Goal: Task Accomplishment & Management: Use online tool/utility

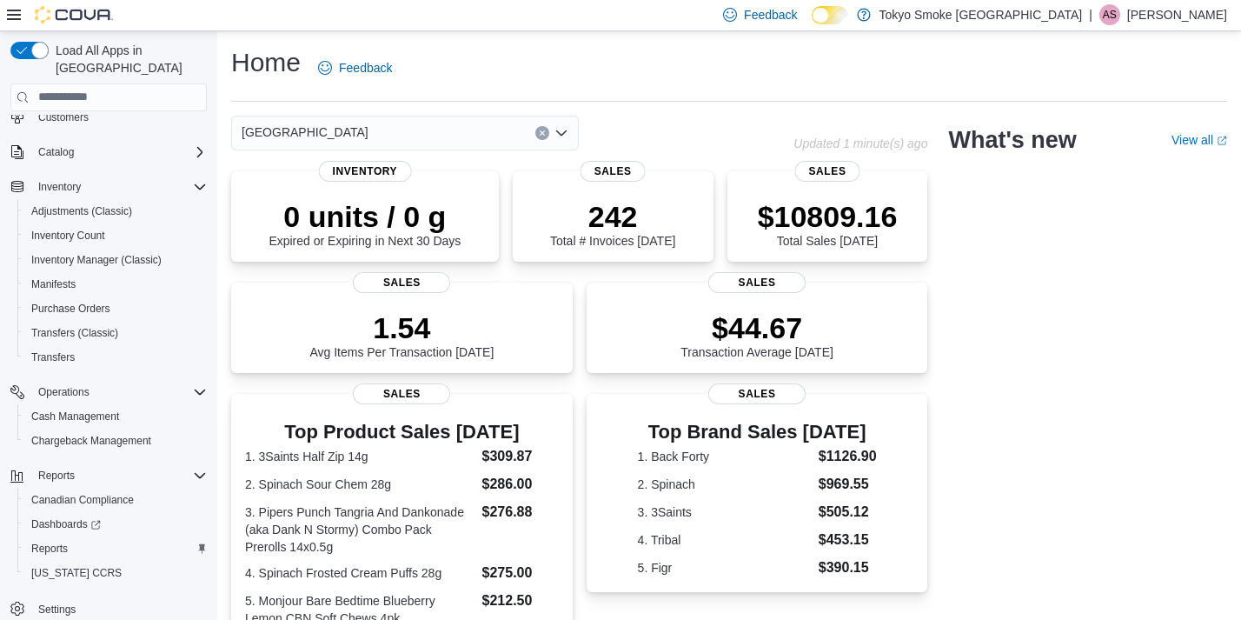
scroll to position [112, 0]
click at [54, 542] on span "Reports" at bounding box center [49, 549] width 37 height 14
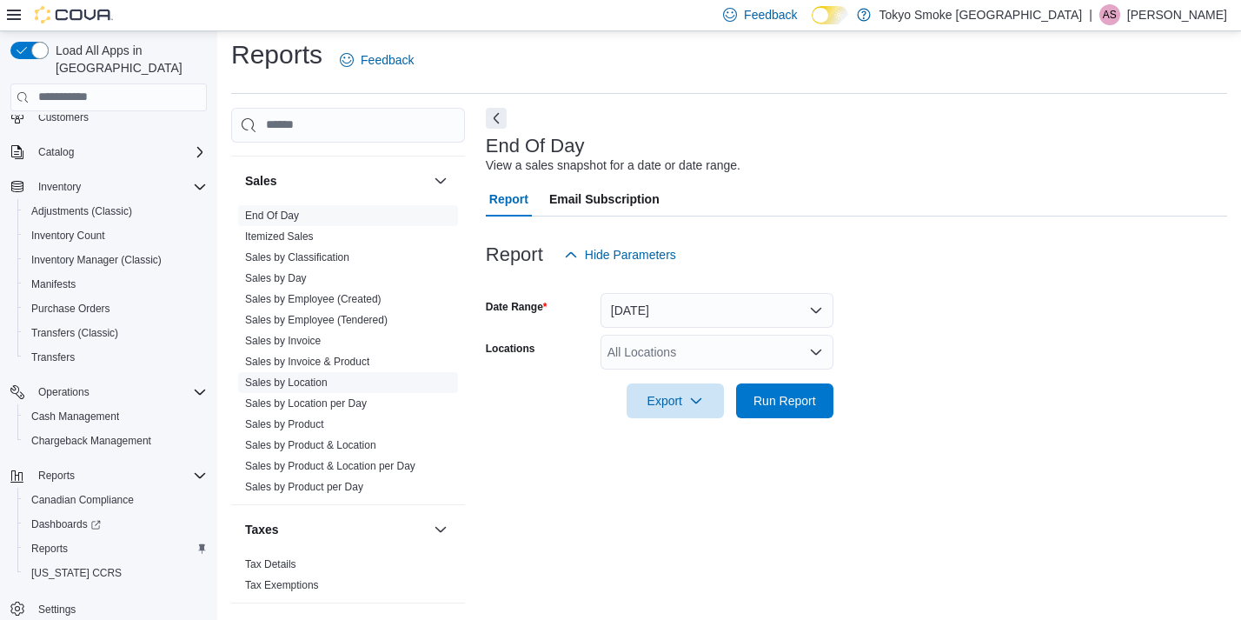
scroll to position [1184, 0]
click at [281, 377] on link "Sales by Location" at bounding box center [286, 383] width 83 height 12
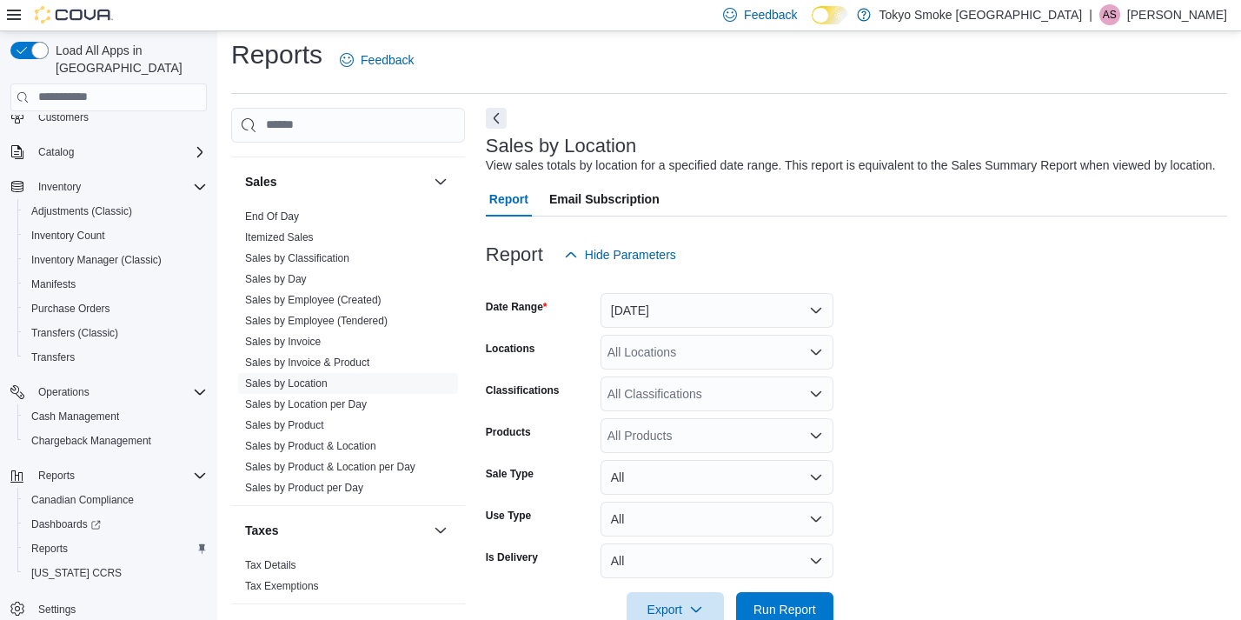
scroll to position [39, 0]
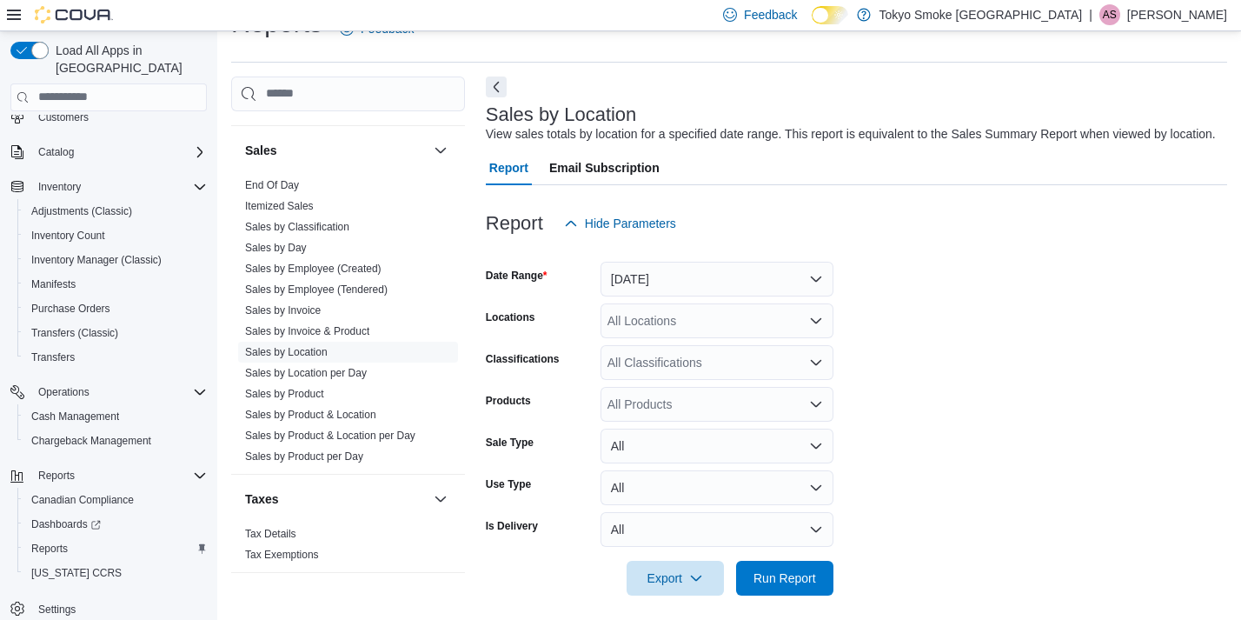
click at [633, 320] on div "All Locations" at bounding box center [717, 320] width 233 height 35
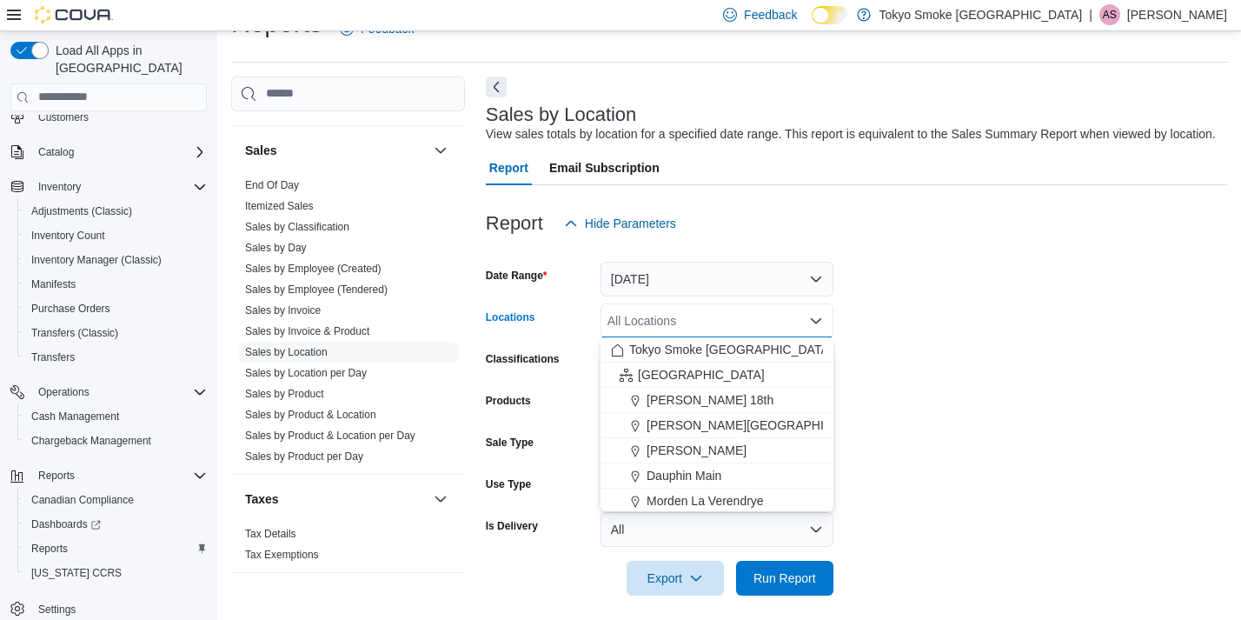
click at [656, 220] on span "Hide Parameters" at bounding box center [630, 223] width 91 height 17
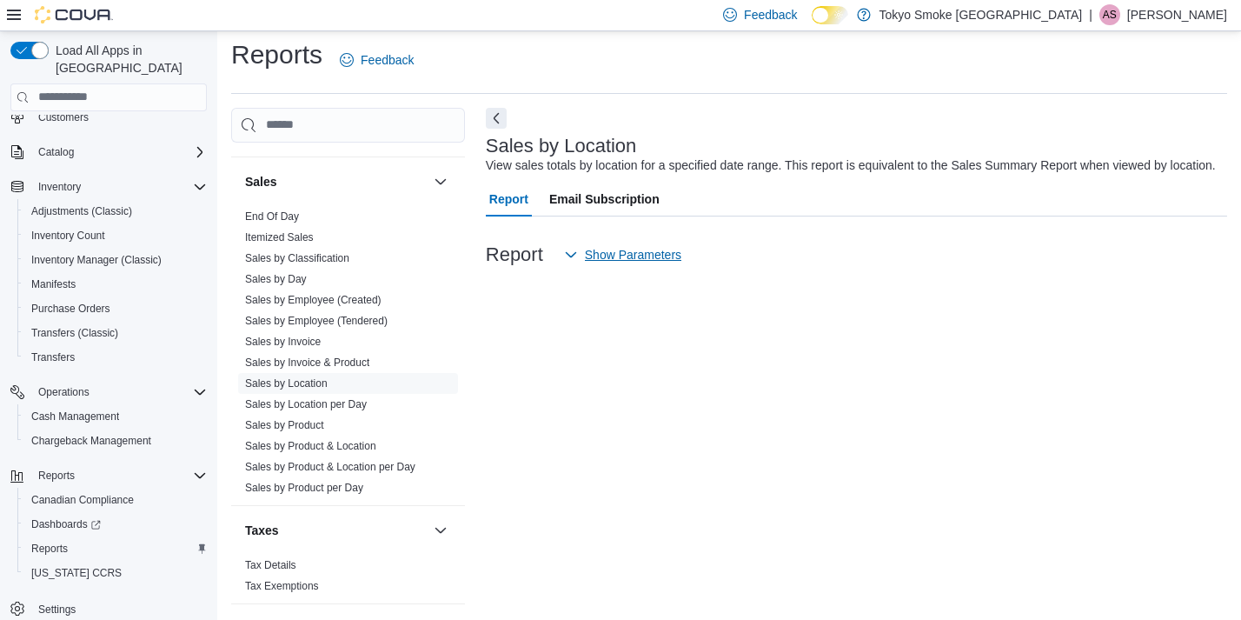
click at [641, 266] on span "Show Parameters" at bounding box center [622, 254] width 117 height 35
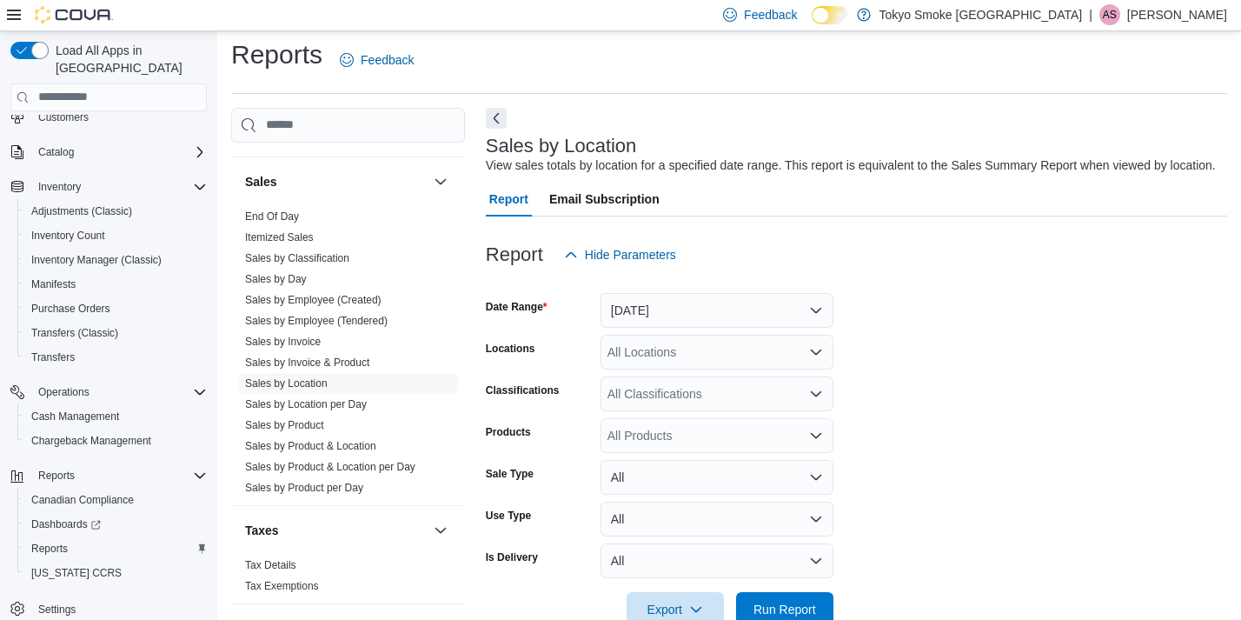
click at [659, 313] on button "[DATE]" at bounding box center [717, 310] width 233 height 35
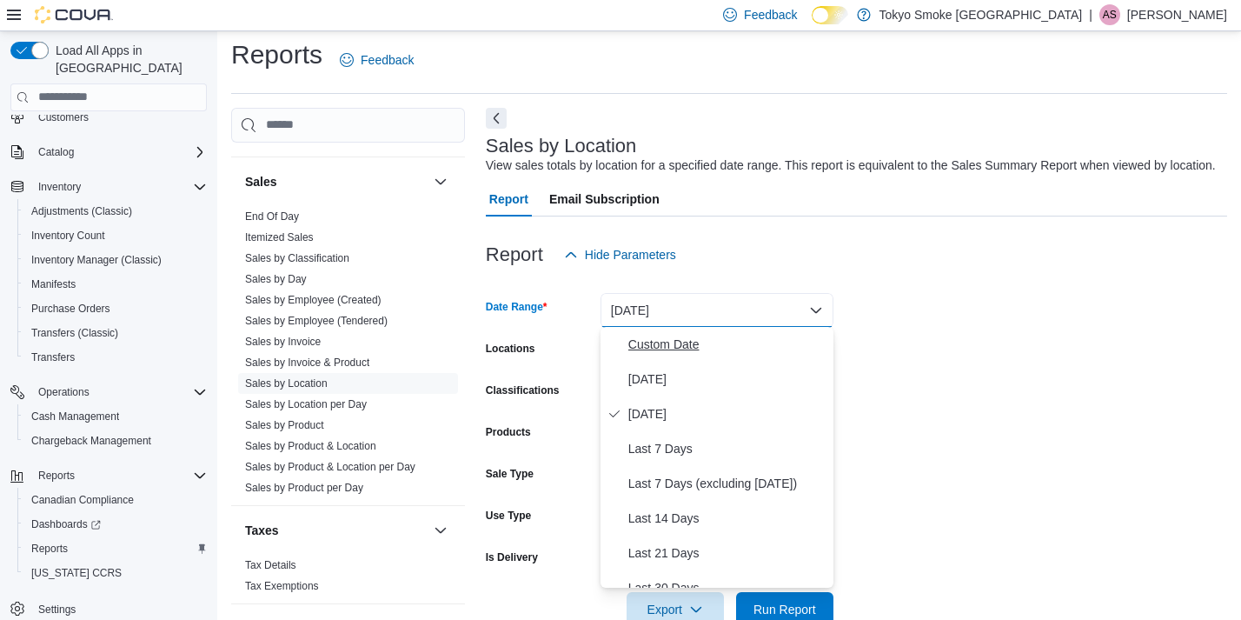
click at [628, 334] on span "Custom Date" at bounding box center [727, 344] width 198 height 21
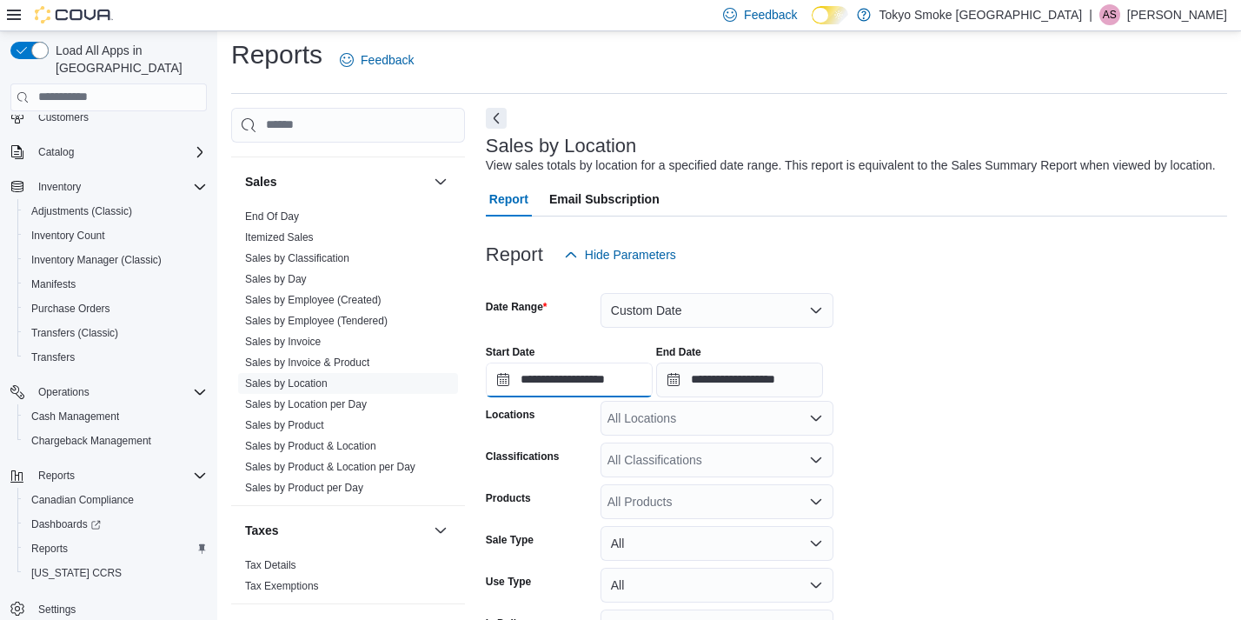
click at [555, 371] on input "**********" at bounding box center [569, 379] width 167 height 35
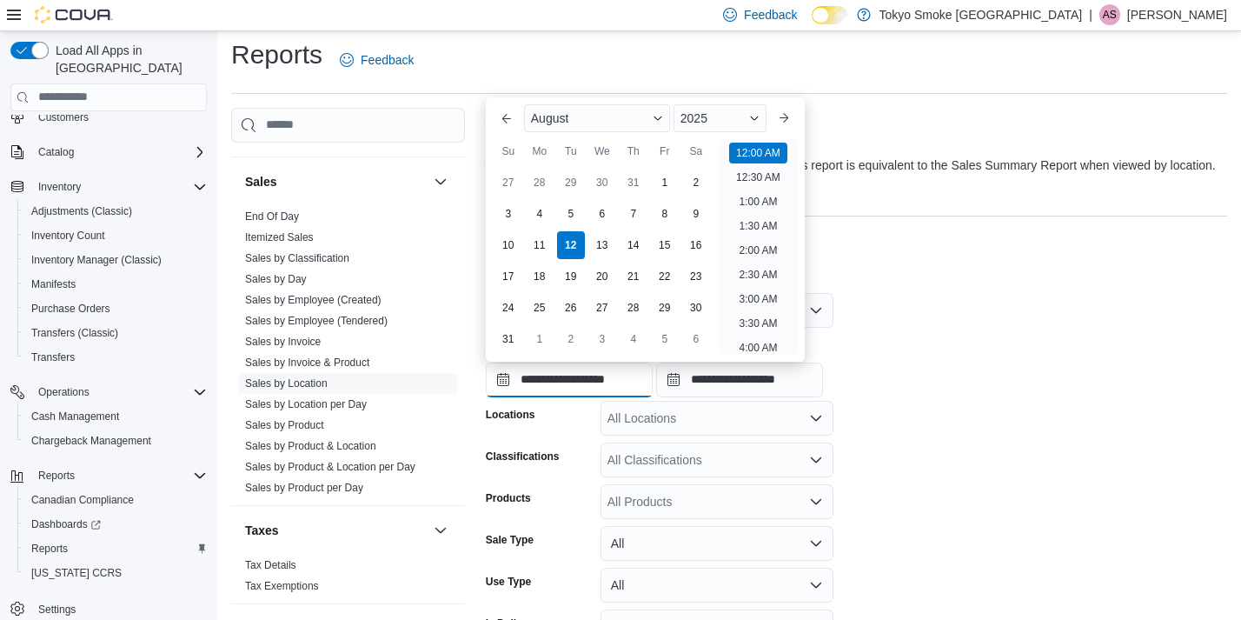
scroll to position [54, 0]
click at [515, 220] on div "3" at bounding box center [508, 213] width 30 height 30
type input "**********"
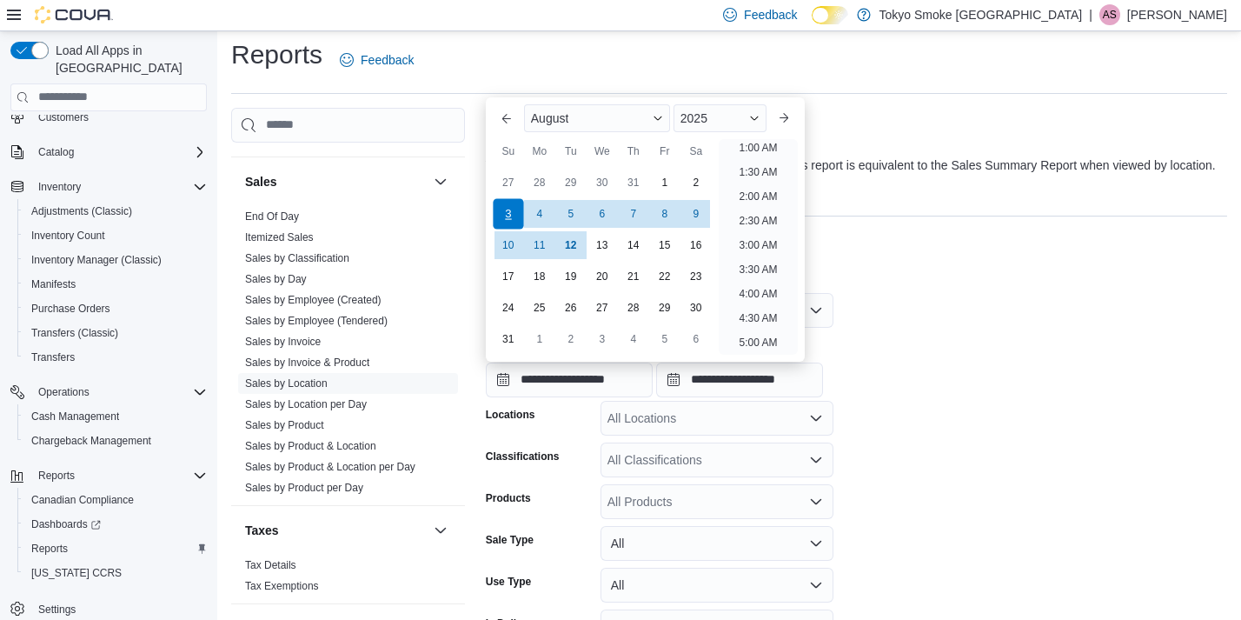
scroll to position [3, 0]
click at [774, 378] on input "**********" at bounding box center [739, 379] width 167 height 35
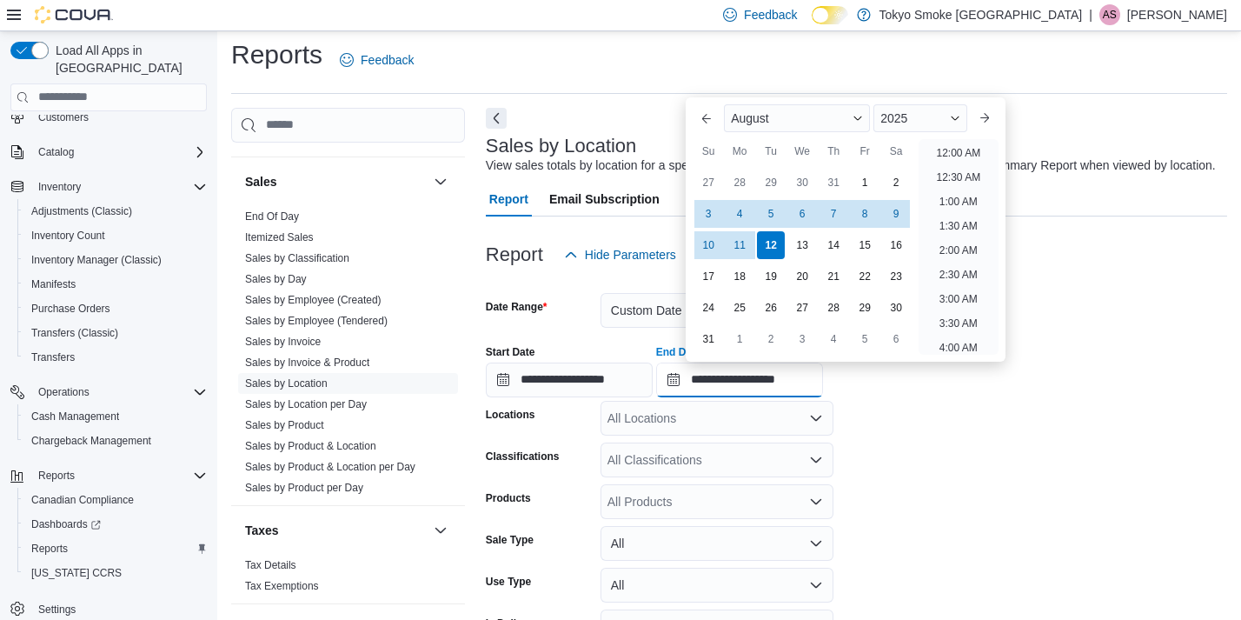
scroll to position [956, 0]
click at [890, 216] on div "9" at bounding box center [896, 213] width 30 height 30
type input "**********"
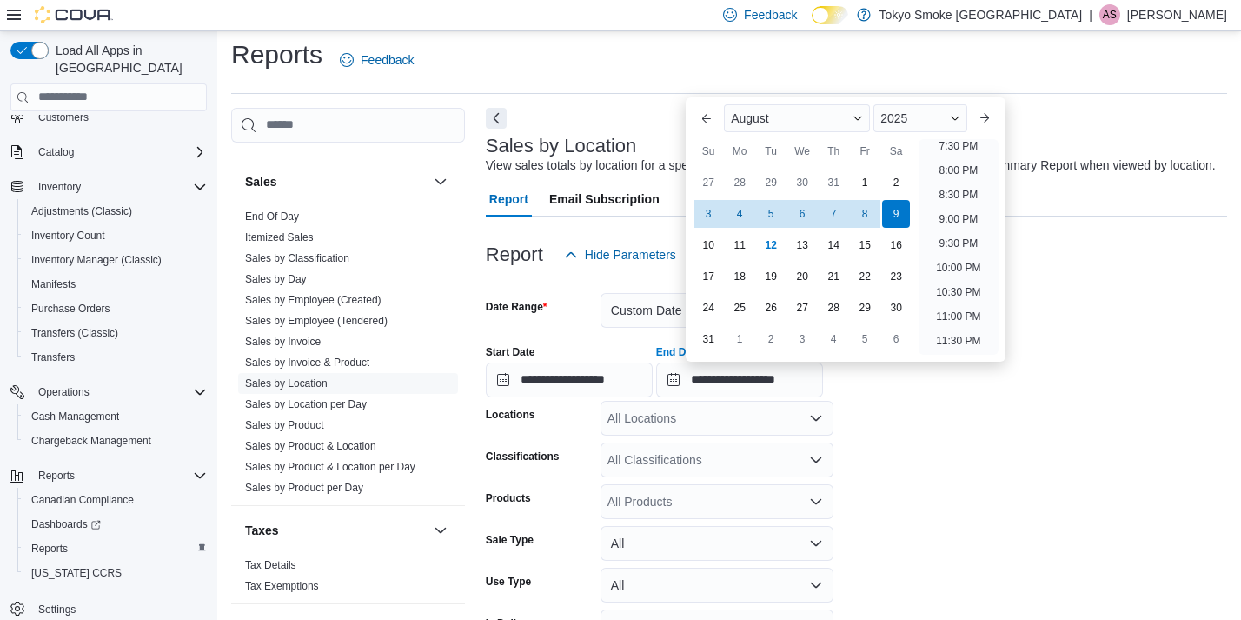
click at [921, 397] on div at bounding box center [856, 398] width 741 height 3
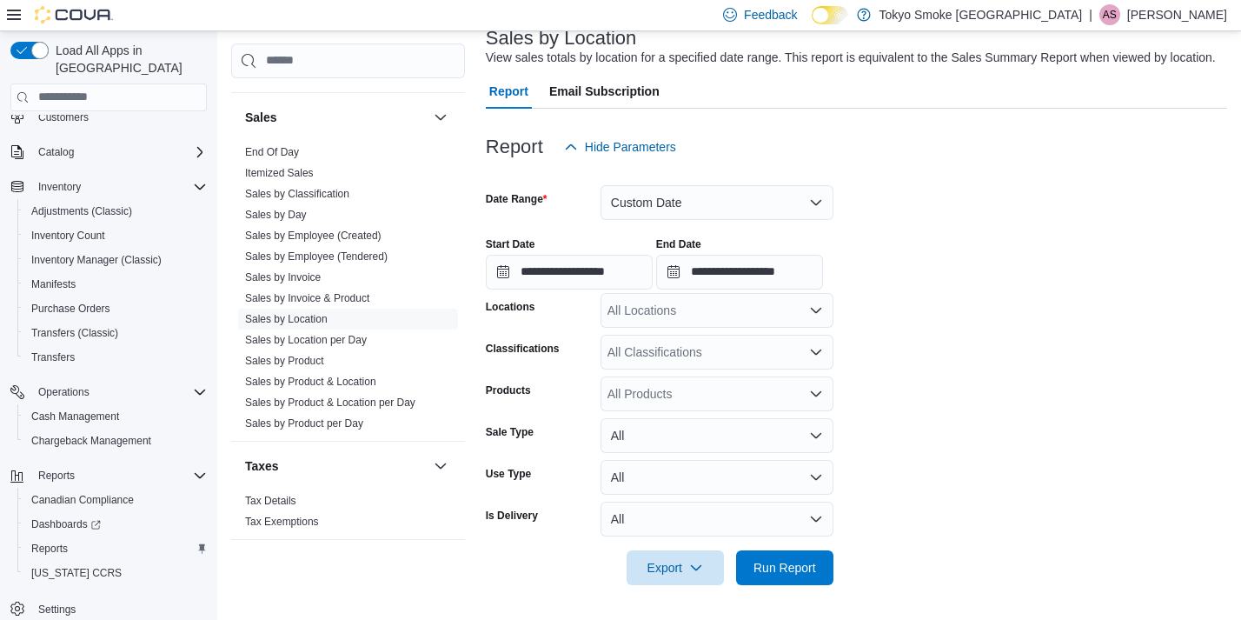
scroll to position [115, 0]
click at [797, 567] on span "Run Report" at bounding box center [785, 567] width 63 height 17
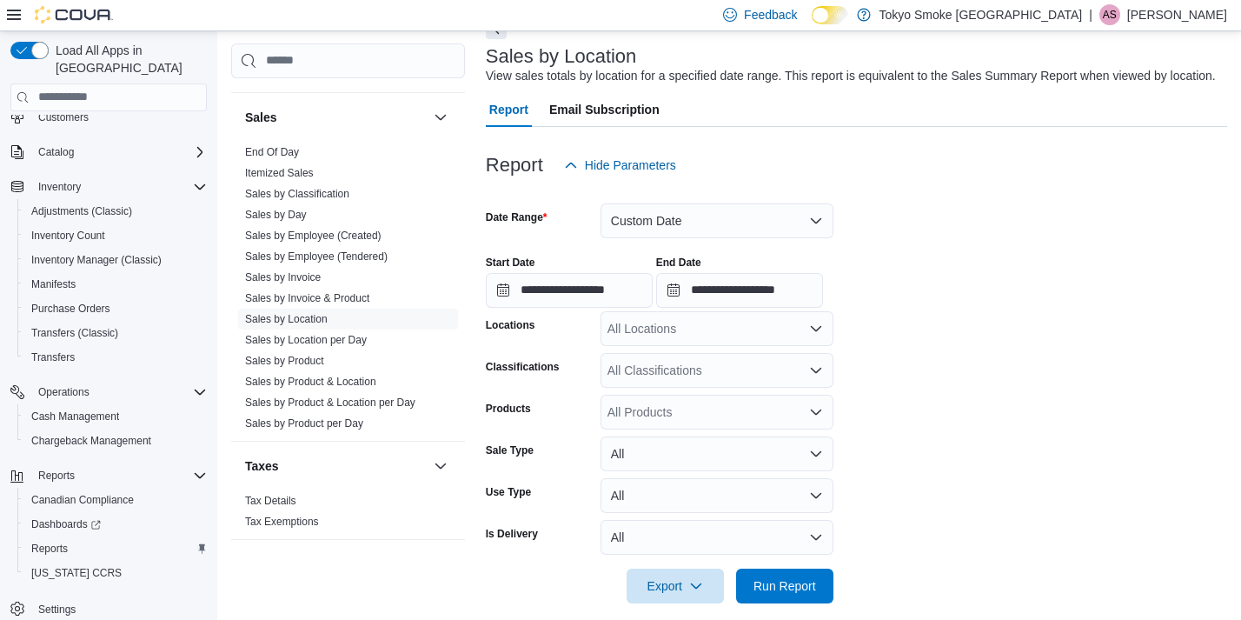
scroll to position [63, 0]
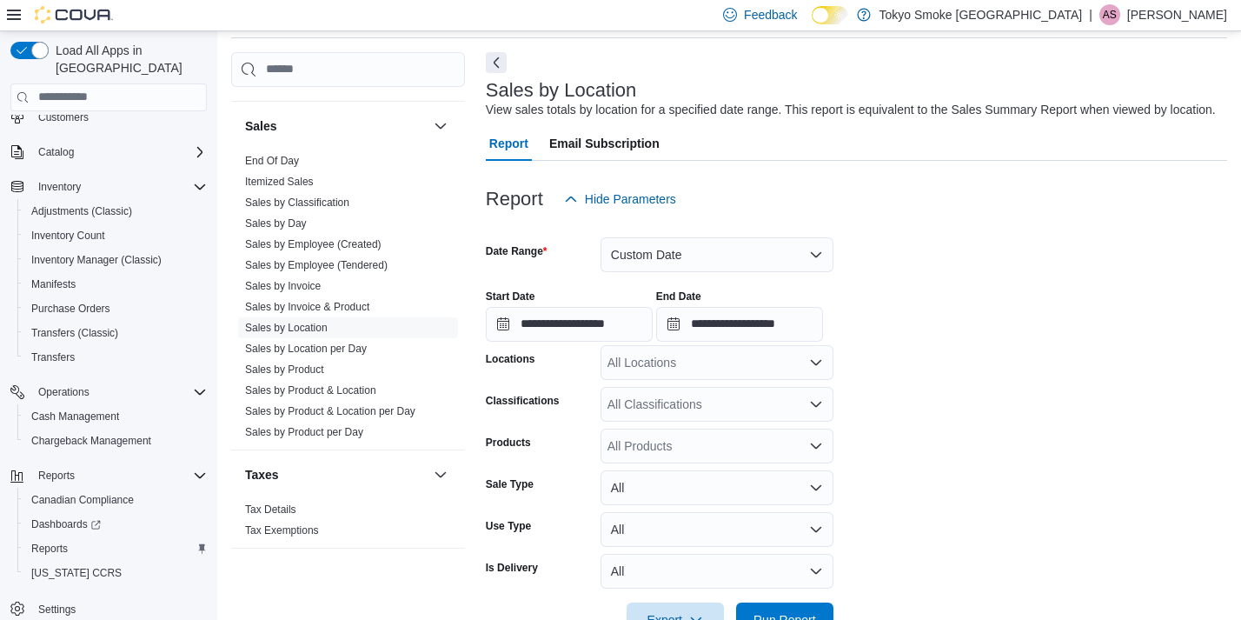
click at [677, 368] on div "All Locations" at bounding box center [717, 362] width 233 height 35
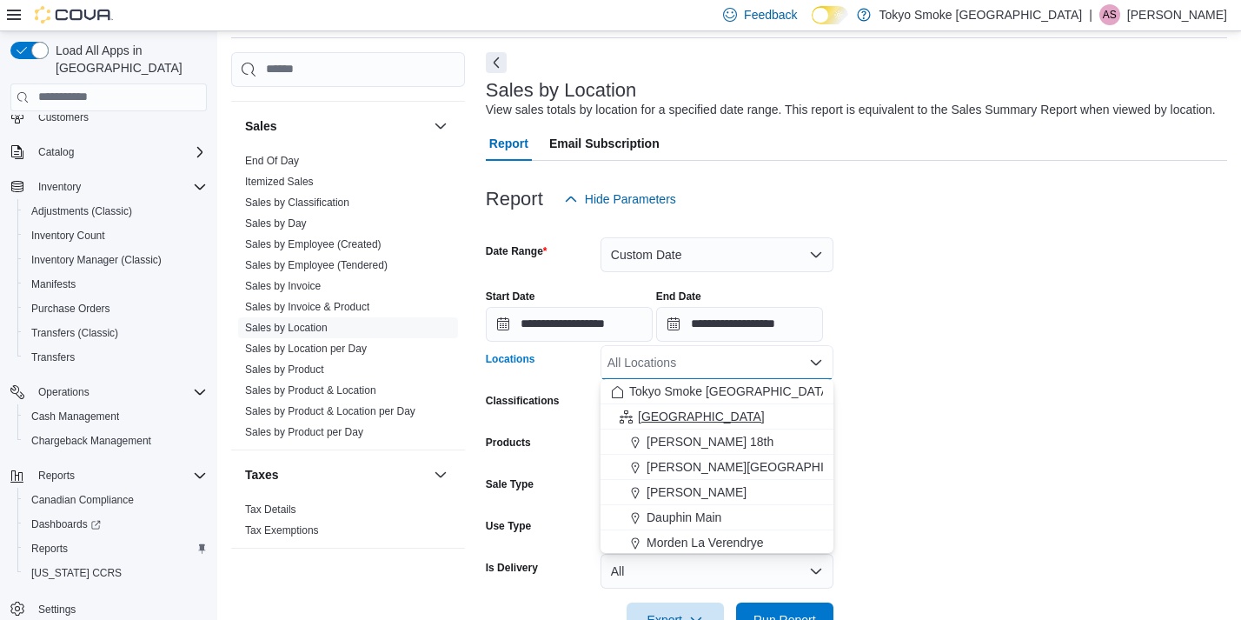
click at [663, 415] on span "[GEOGRAPHIC_DATA]" at bounding box center [701, 416] width 127 height 17
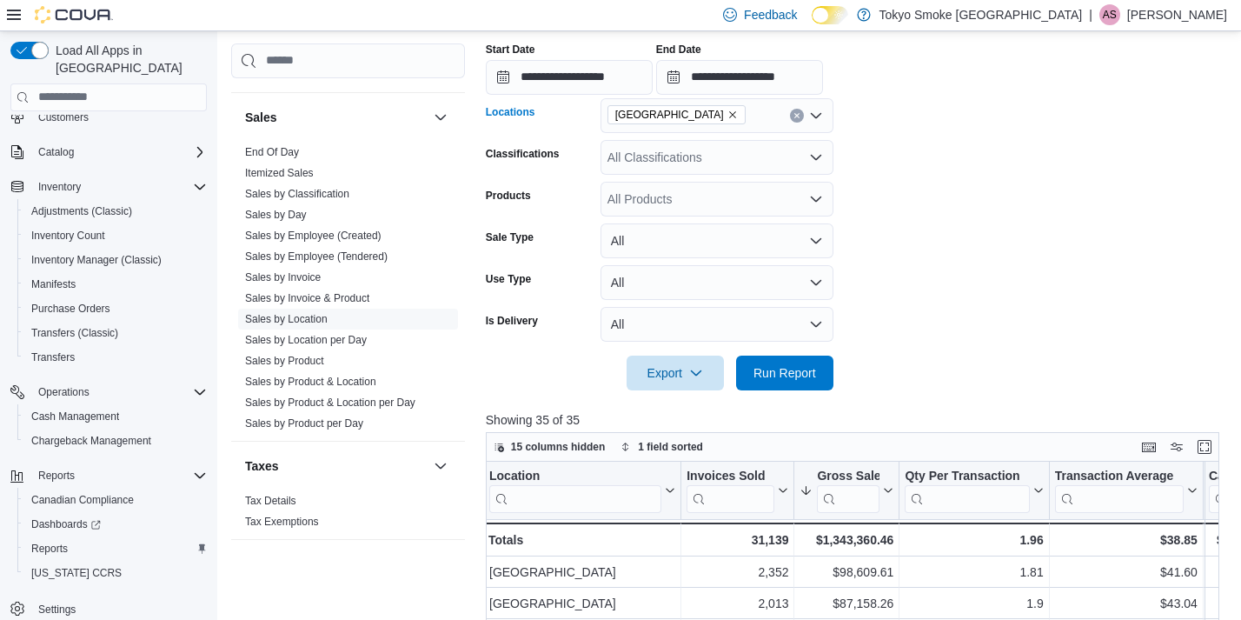
scroll to position [327, 0]
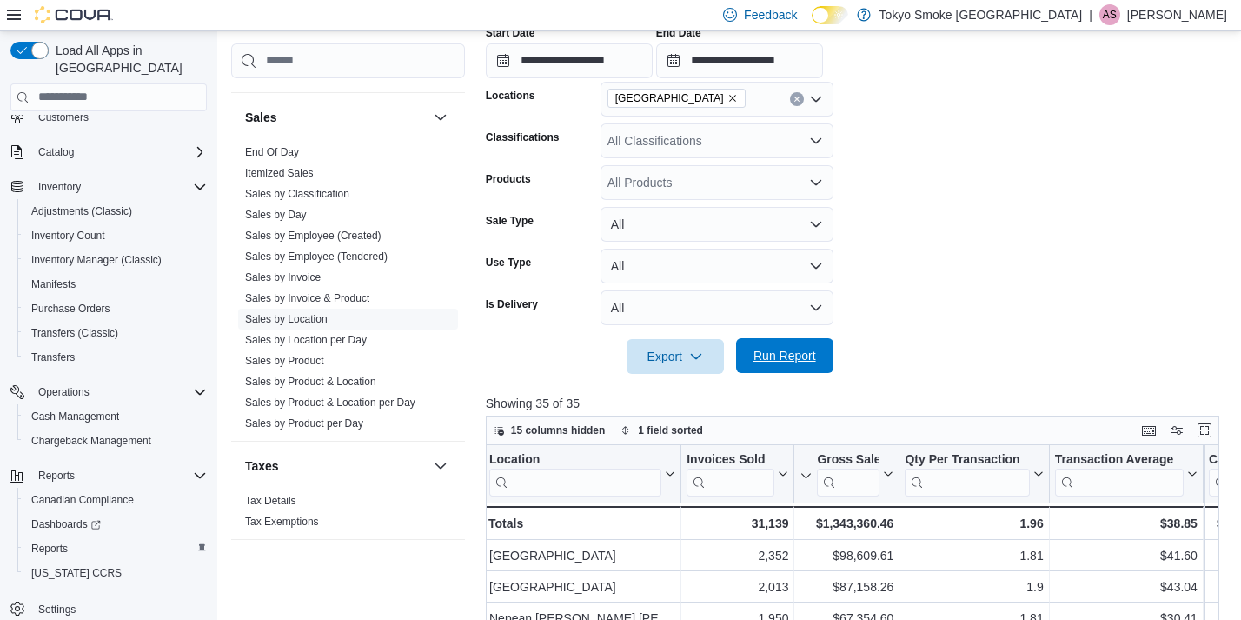
click at [803, 345] on span "Run Report" at bounding box center [785, 355] width 76 height 35
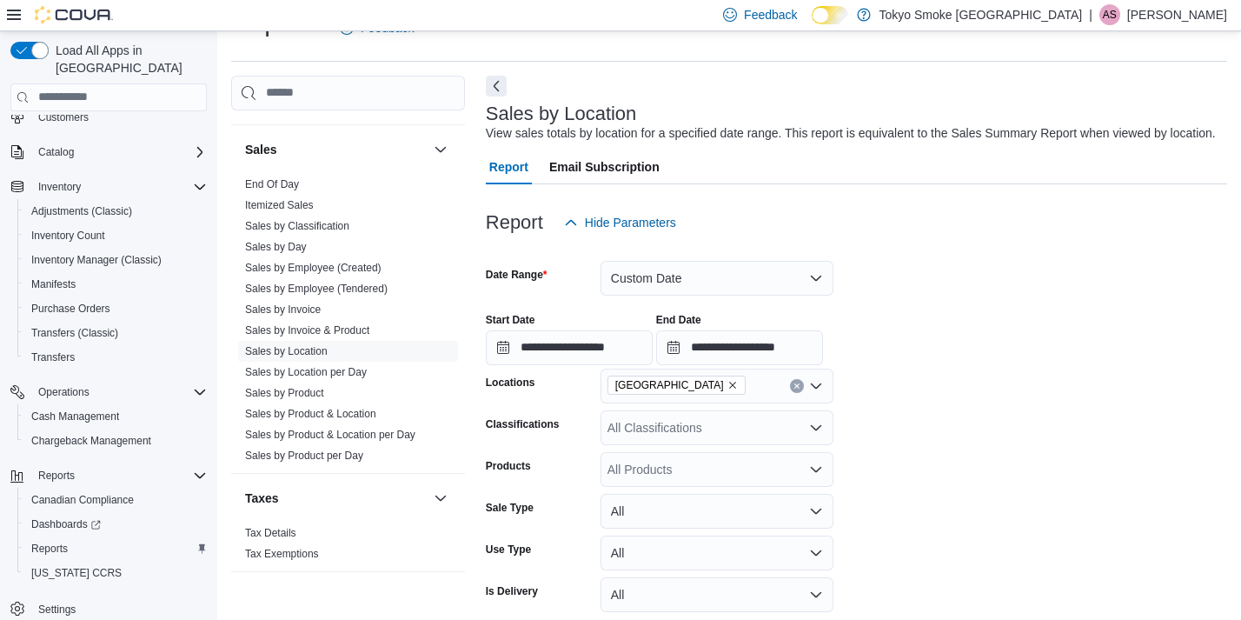
scroll to position [36, 0]
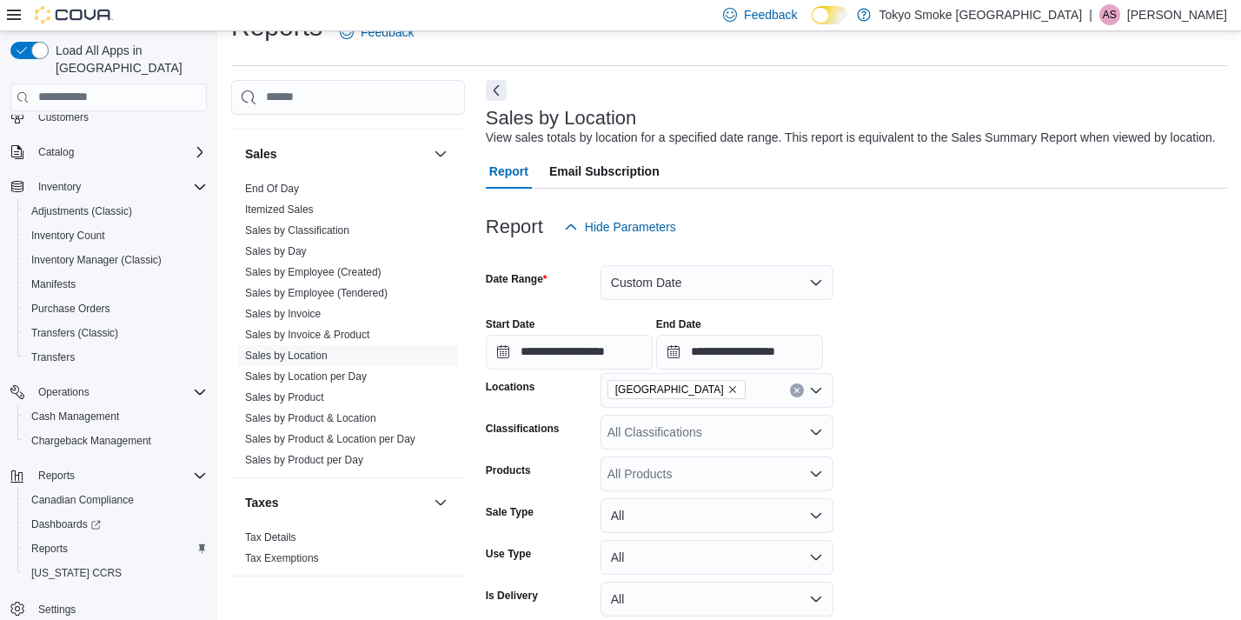
click at [630, 278] on button "Custom Date" at bounding box center [717, 282] width 233 height 35
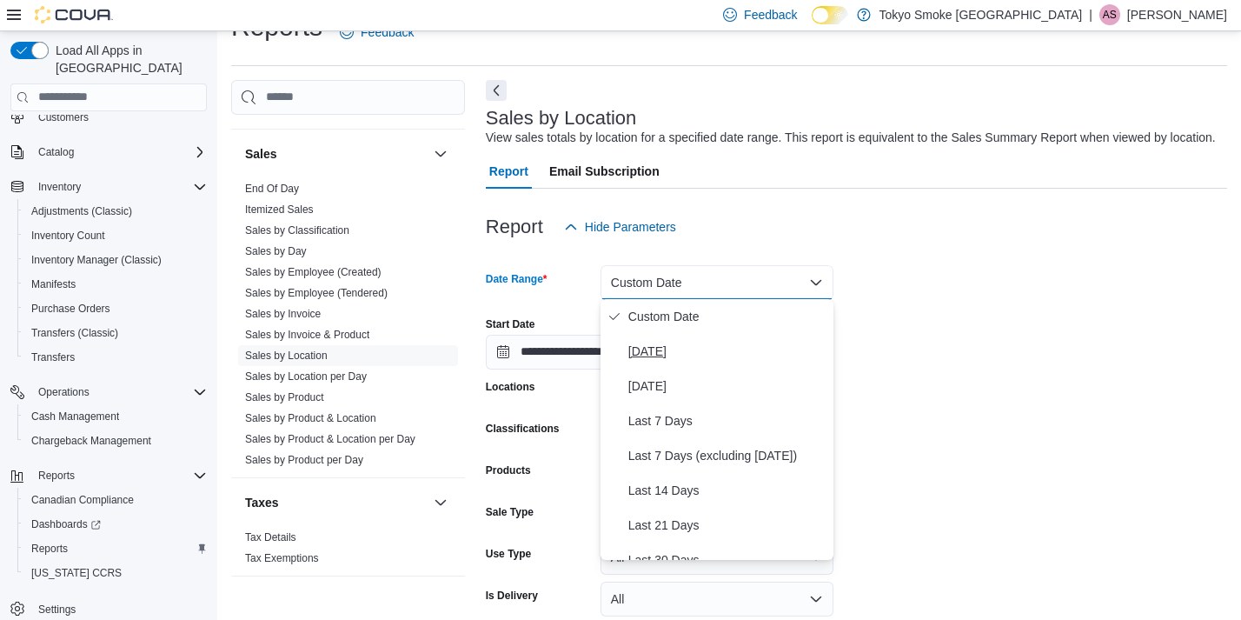
click at [655, 361] on span "[DATE]" at bounding box center [727, 351] width 198 height 21
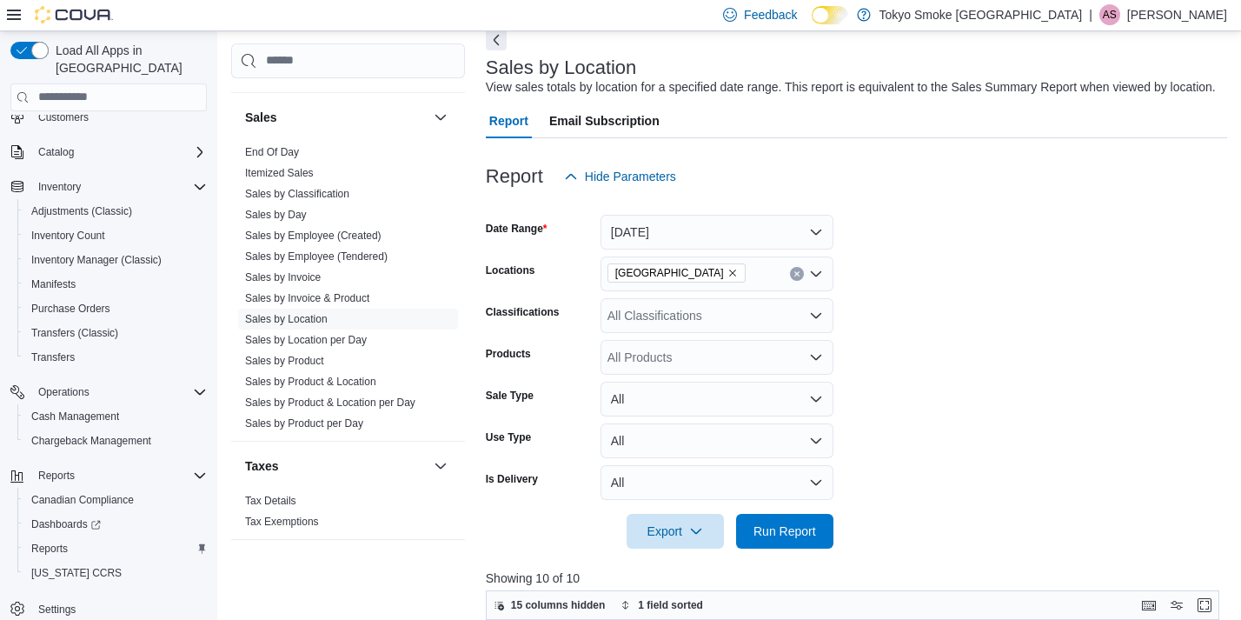
scroll to position [191, 0]
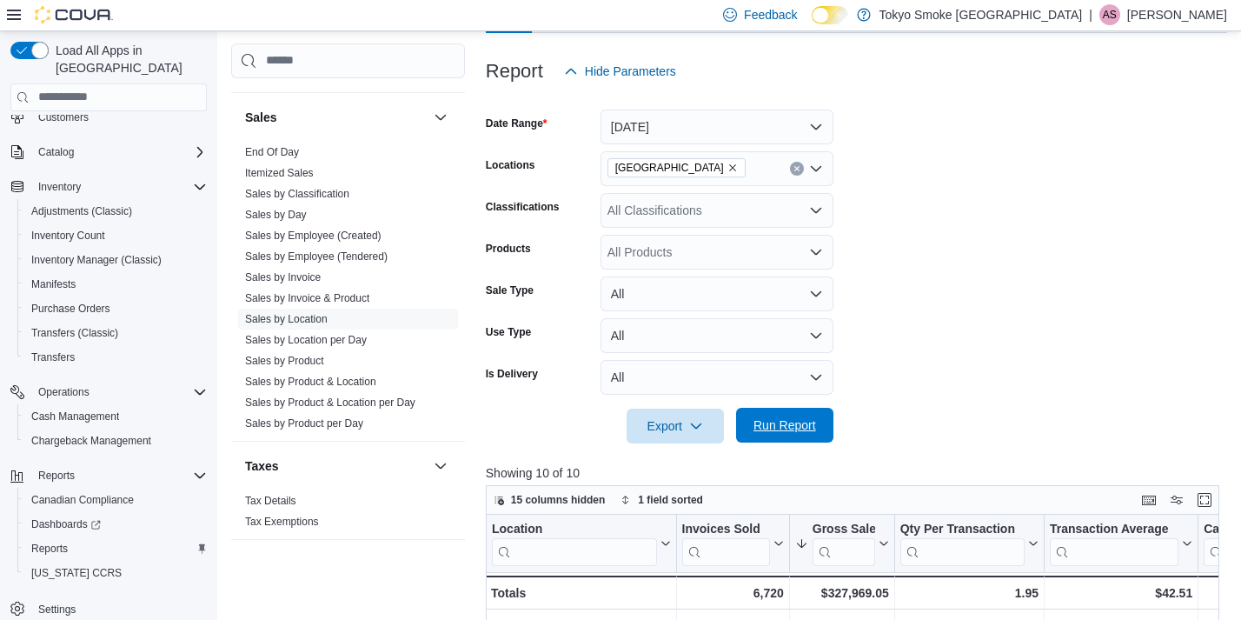
click at [781, 415] on span "Run Report" at bounding box center [785, 425] width 76 height 35
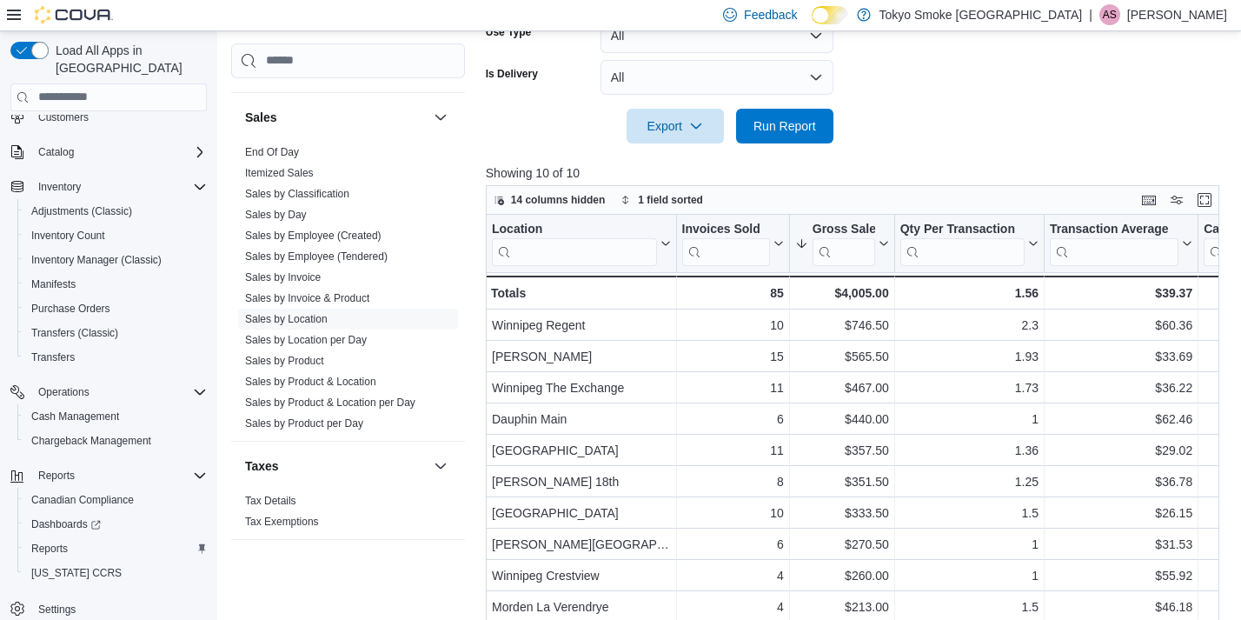
scroll to position [494, 0]
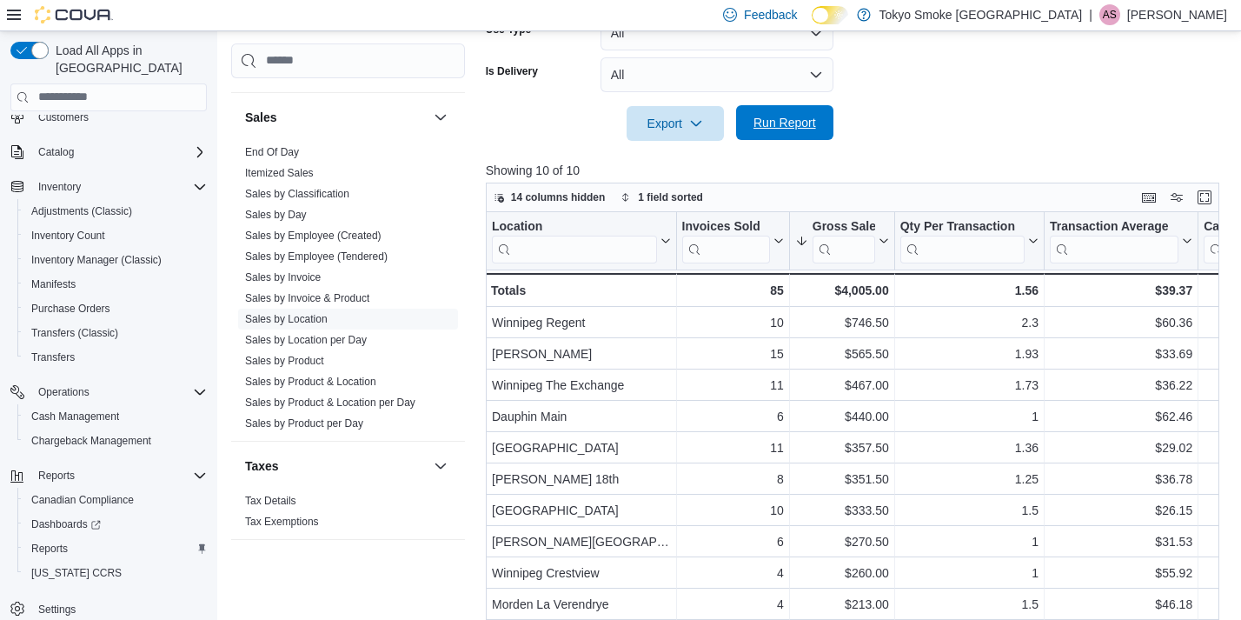
click at [799, 130] on span "Run Report" at bounding box center [785, 122] width 63 height 17
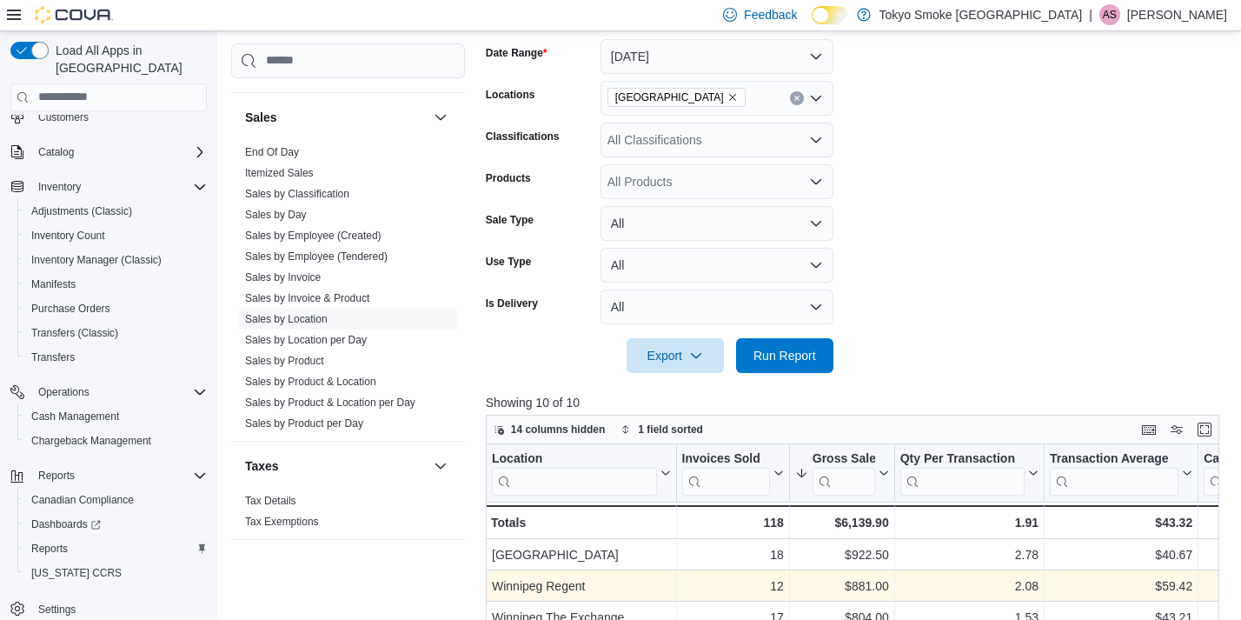
scroll to position [295, 0]
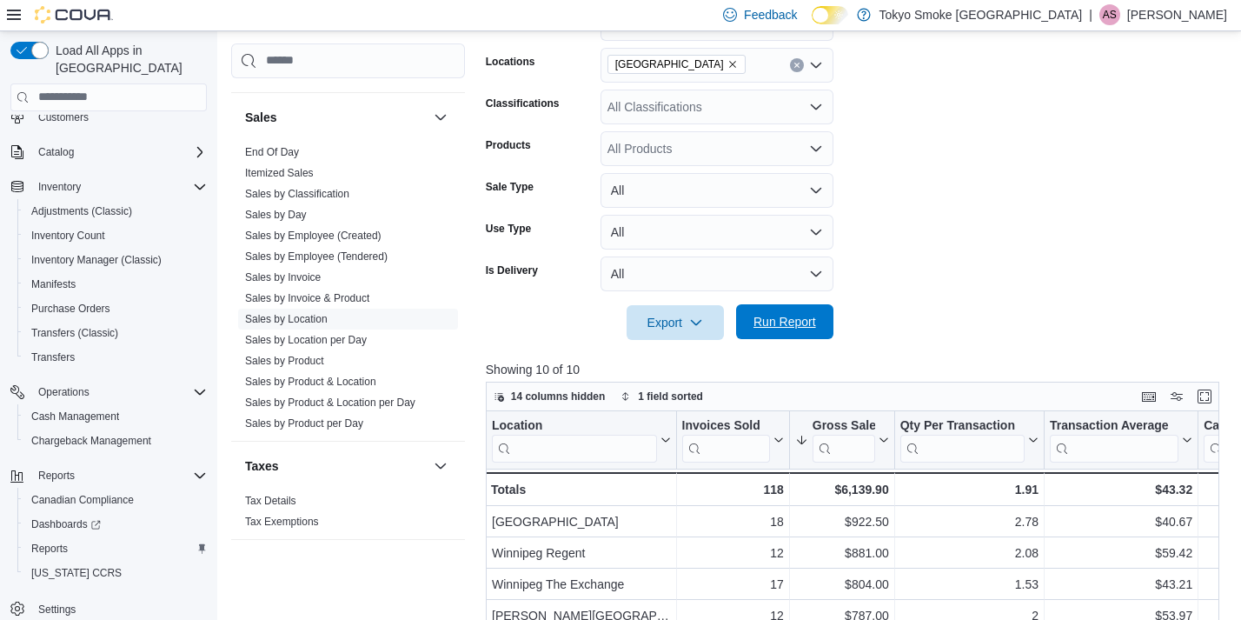
click at [785, 308] on span "Run Report" at bounding box center [785, 321] width 76 height 35
